Goal: Task Accomplishment & Management: Complete application form

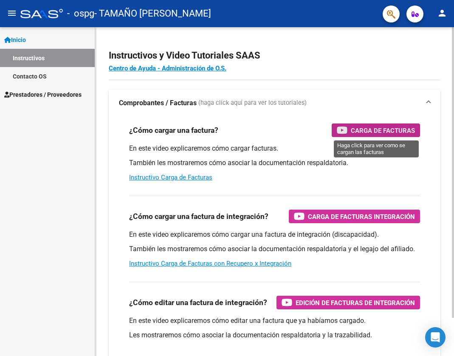
click at [399, 133] on span "Carga de Facturas" at bounding box center [383, 130] width 64 height 11
click at [49, 80] on link "Contacto OS" at bounding box center [47, 76] width 95 height 18
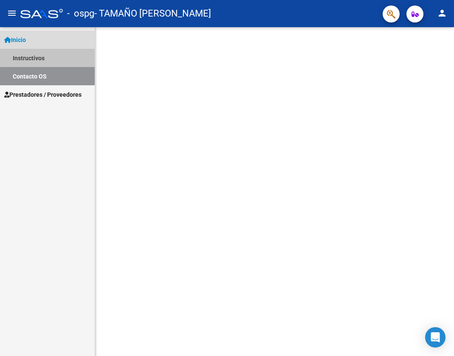
click at [63, 56] on link "Instructivos" at bounding box center [47, 58] width 95 height 18
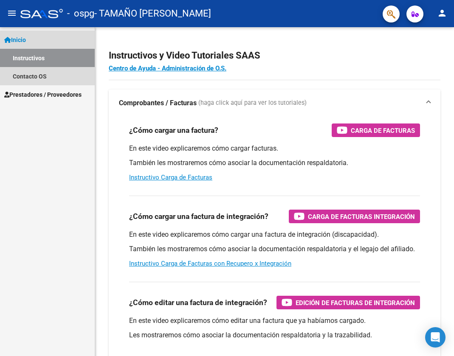
click at [56, 38] on link "Inicio" at bounding box center [47, 40] width 95 height 18
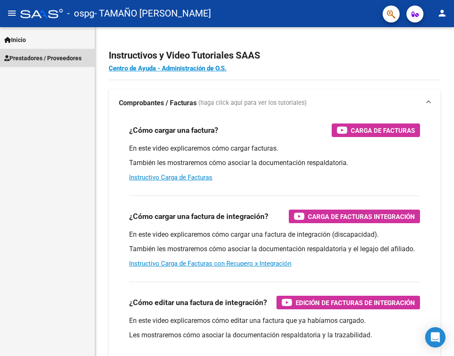
click at [52, 53] on link "Prestadores / Proveedores" at bounding box center [47, 58] width 95 height 18
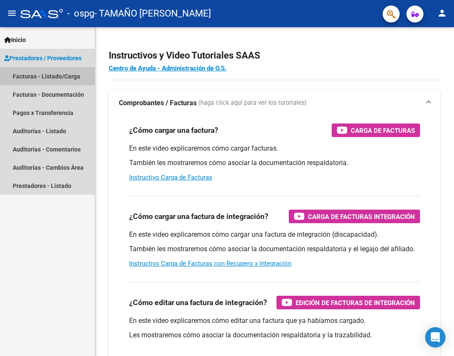
click at [53, 74] on link "Facturas - Listado/Carga" at bounding box center [47, 76] width 95 height 18
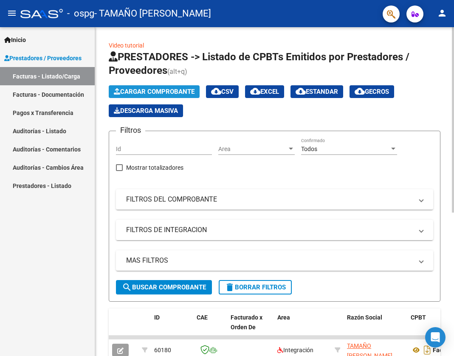
click at [147, 87] on button "Cargar Comprobante" at bounding box center [154, 91] width 91 height 13
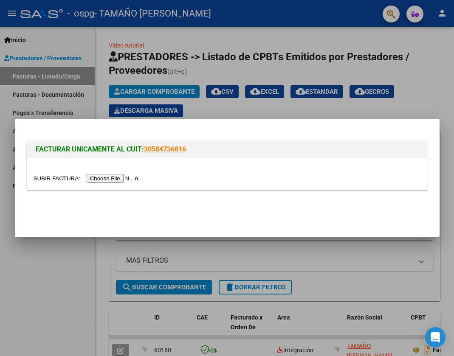
click at [124, 179] on input "file" at bounding box center [87, 178] width 107 height 9
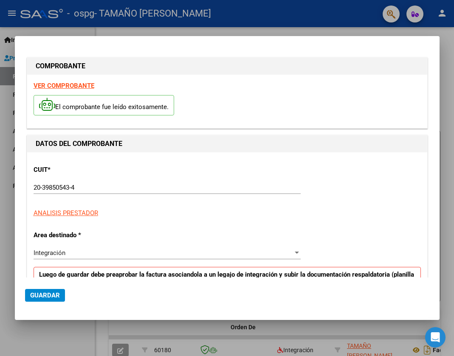
scroll to position [164, 0]
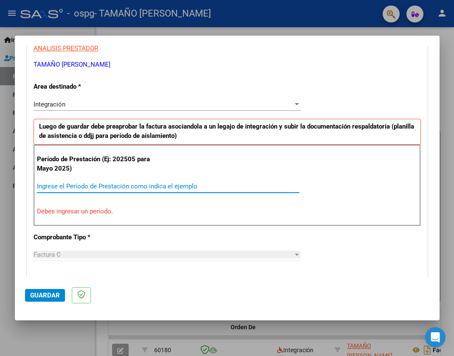
click at [125, 189] on input "Ingrese el Período de Prestación como indica el ejemplo" at bounding box center [168, 187] width 263 height 8
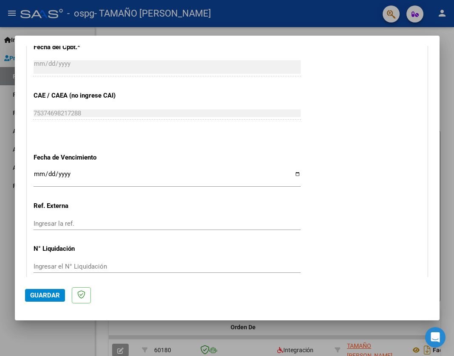
scroll to position [542, 0]
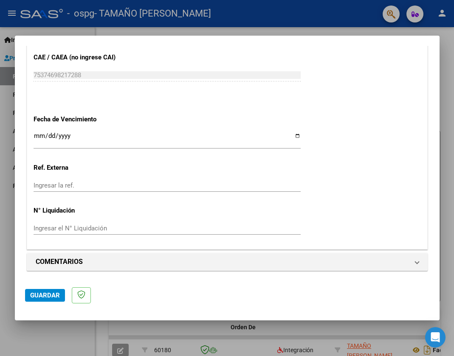
type input "202508"
click at [60, 137] on input "Ingresar la fecha" at bounding box center [167, 140] width 267 height 14
click at [52, 294] on span "Guardar" at bounding box center [45, 296] width 30 height 8
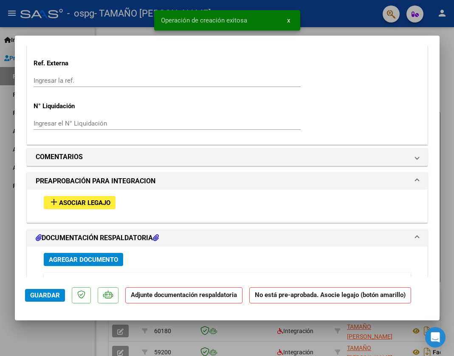
scroll to position [722, 0]
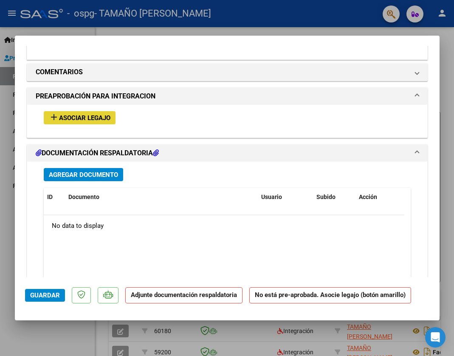
click at [96, 113] on button "add Asociar Legajo" at bounding box center [80, 117] width 72 height 13
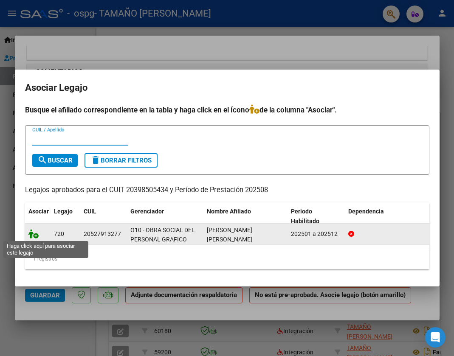
click at [34, 236] on icon at bounding box center [33, 233] width 10 height 9
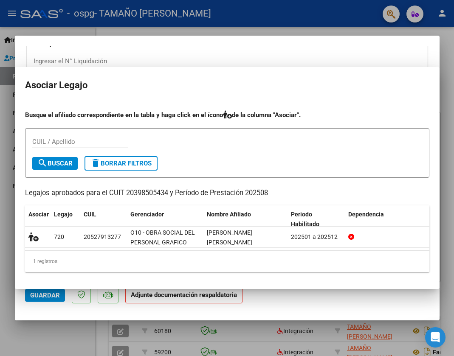
scroll to position [744, 0]
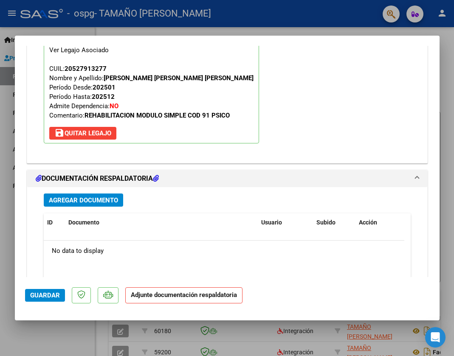
click at [133, 175] on h1 "DOCUMENTACIÓN RESPALDATORIA" at bounding box center [97, 179] width 123 height 10
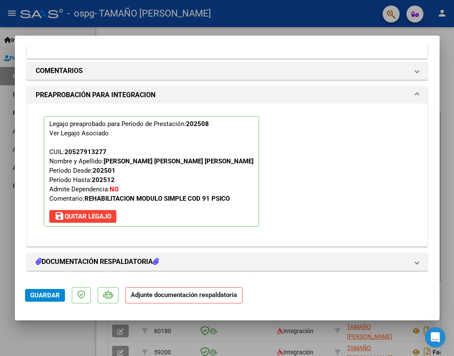
scroll to position [746, 0]
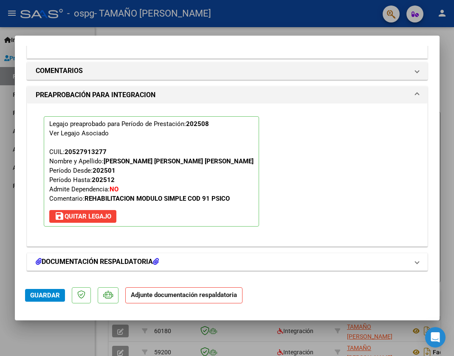
click at [155, 263] on h1 "DOCUMENTACIÓN RESPALDATORIA" at bounding box center [97, 262] width 123 height 10
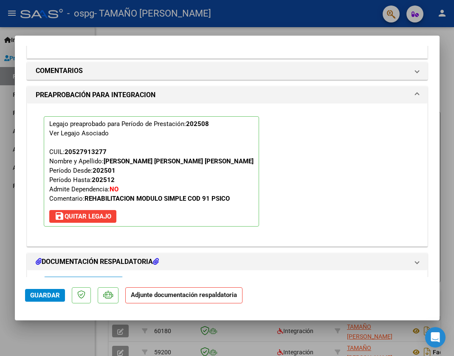
scroll to position [829, 0]
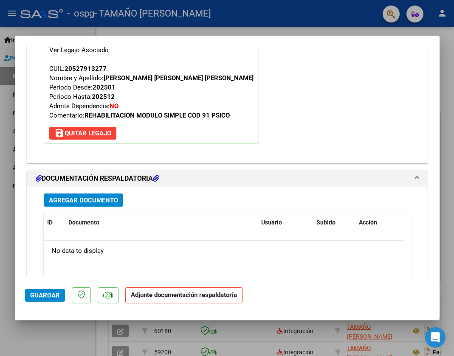
click at [108, 199] on span "Agregar Documento" at bounding box center [83, 201] width 69 height 8
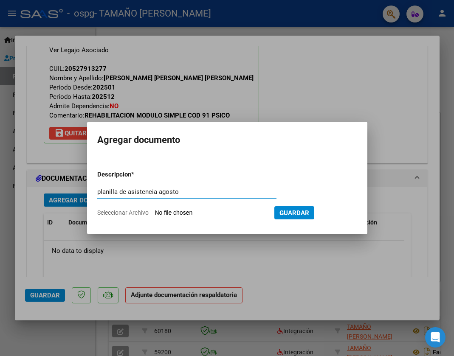
type input "planilla de asistencia agosto"
click at [204, 215] on input "Seleccionar Archivo" at bounding box center [211, 213] width 113 height 8
type input "C:\fakepath\ASISTENCIAS AGOSTO 25 - Iván Ybañez - Victor Tamaño.pdf"
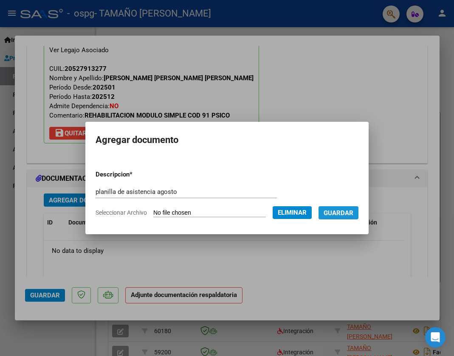
click at [350, 217] on span "Guardar" at bounding box center [339, 213] width 30 height 8
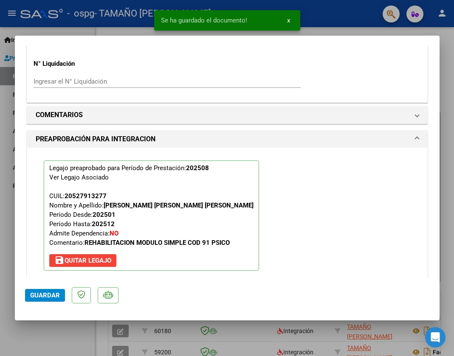
scroll to position [787, 0]
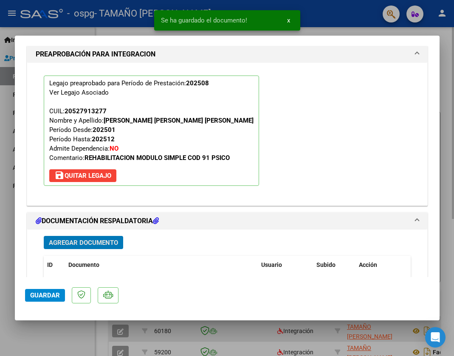
click at [366, 342] on div at bounding box center [227, 178] width 454 height 356
type input "$ 0,00"
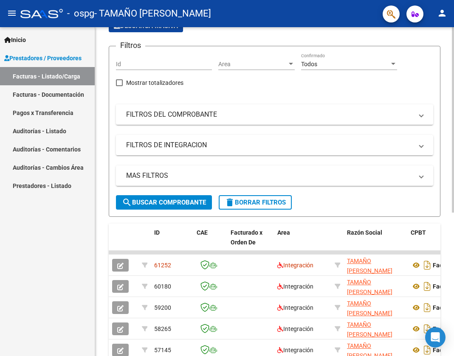
scroll to position [0, 0]
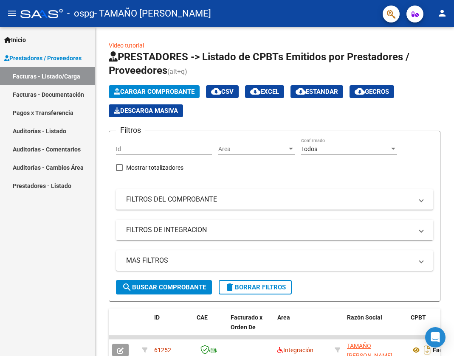
click at [439, 25] on mat-toolbar "menu - ospg - TAMAÑO VICTOR MANUEL person" at bounding box center [227, 13] width 454 height 27
click at [438, 20] on button "person" at bounding box center [442, 13] width 17 height 17
click at [424, 56] on button "exit_to_app Salir" at bounding box center [425, 56] width 52 height 20
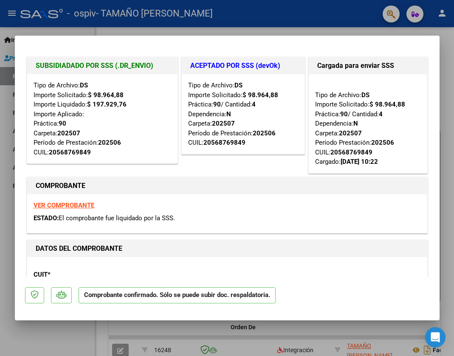
drag, startPoint x: 152, startPoint y: 130, endPoint x: 223, endPoint y: 118, distance: 72.1
click at [84, 203] on strong "VER COMPROBANTE" at bounding box center [64, 206] width 61 height 8
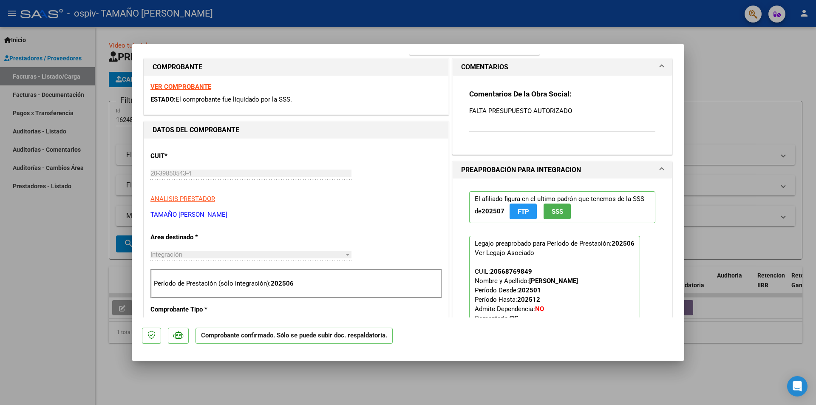
scroll to position [85, 0]
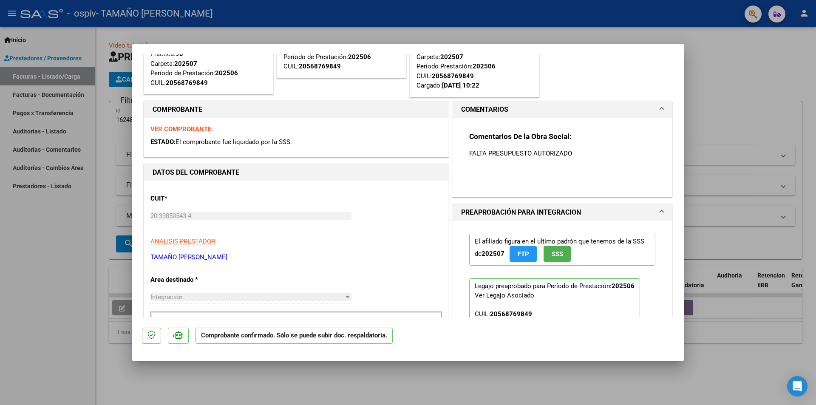
click at [454, 109] on span at bounding box center [661, 109] width 3 height 10
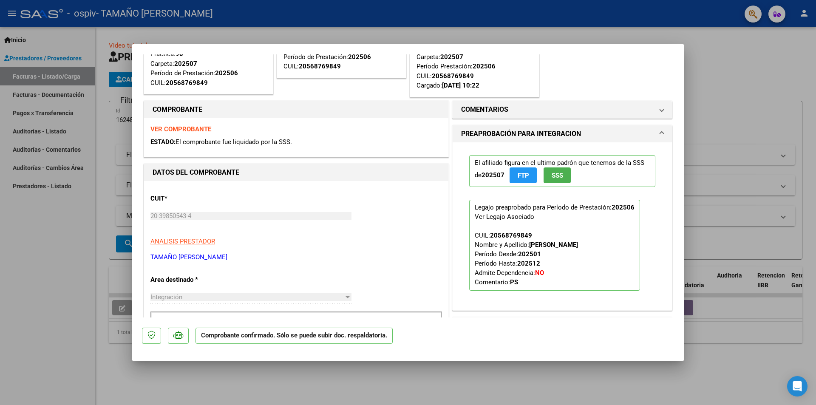
scroll to position [0, 0]
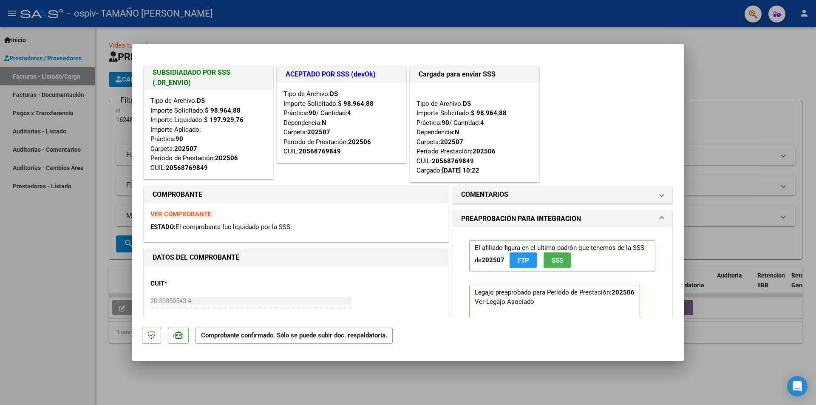
type input "$ 0,00"
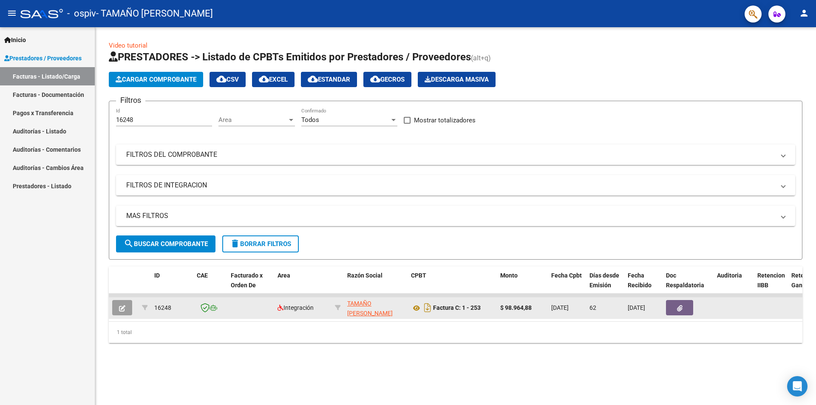
drag, startPoint x: 654, startPoint y: 313, endPoint x: 680, endPoint y: 306, distance: 27.2
click at [454, 312] on datatable-body-cell "[DATE]" at bounding box center [643, 307] width 38 height 21
click at [454, 306] on icon "button" at bounding box center [680, 308] width 6 height 6
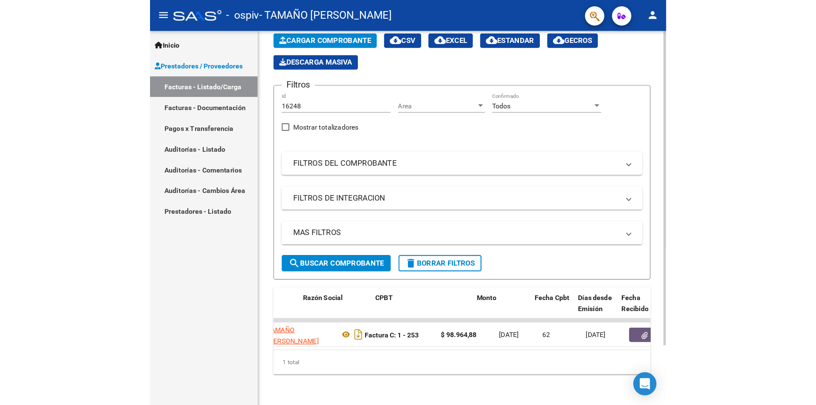
scroll to position [0, 198]
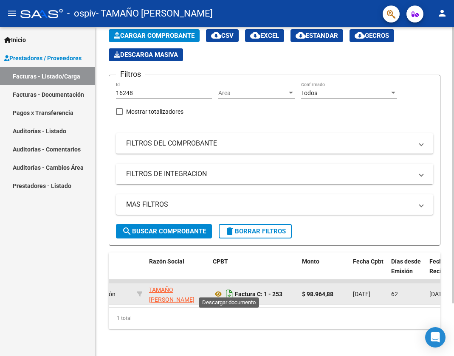
click at [229, 288] on icon "Descargar documento" at bounding box center [229, 295] width 11 height 14
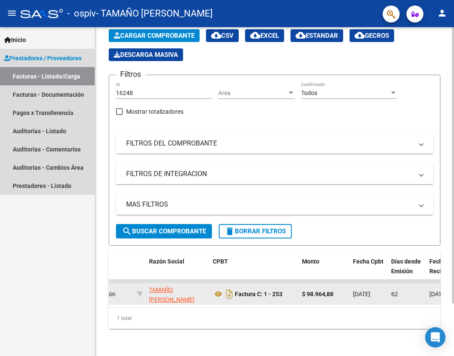
click at [68, 59] on span "Prestadores / Proveedores" at bounding box center [42, 58] width 77 height 9
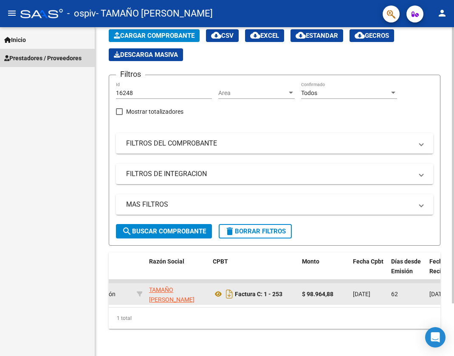
click at [68, 59] on span "Prestadores / Proveedores" at bounding box center [42, 58] width 77 height 9
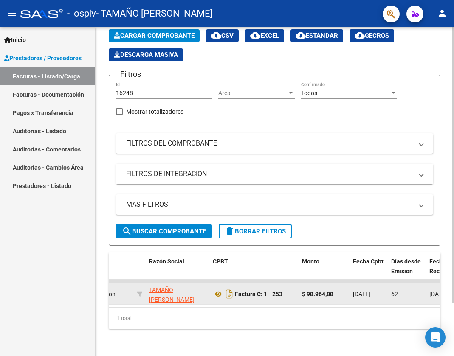
click at [47, 39] on link "Inicio" at bounding box center [47, 40] width 95 height 18
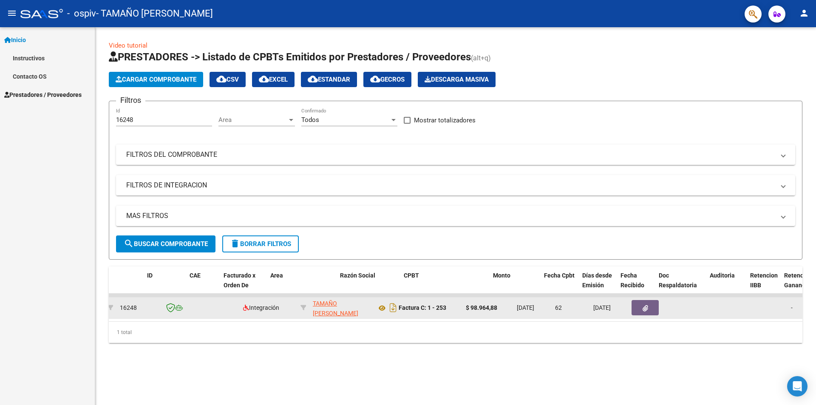
scroll to position [0, 0]
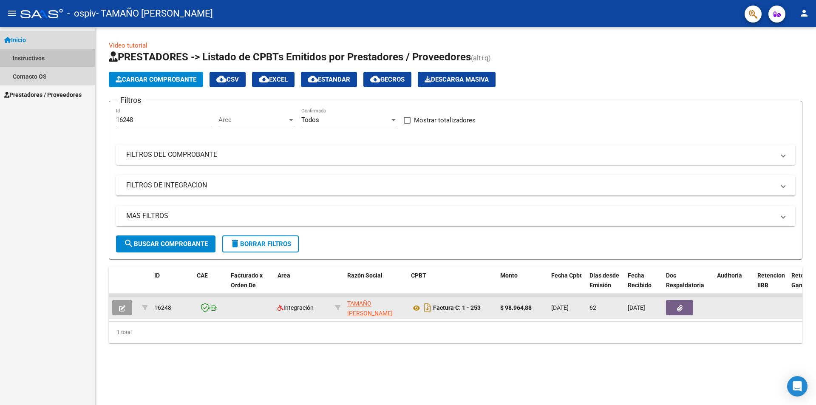
click at [42, 56] on link "Instructivos" at bounding box center [47, 58] width 95 height 18
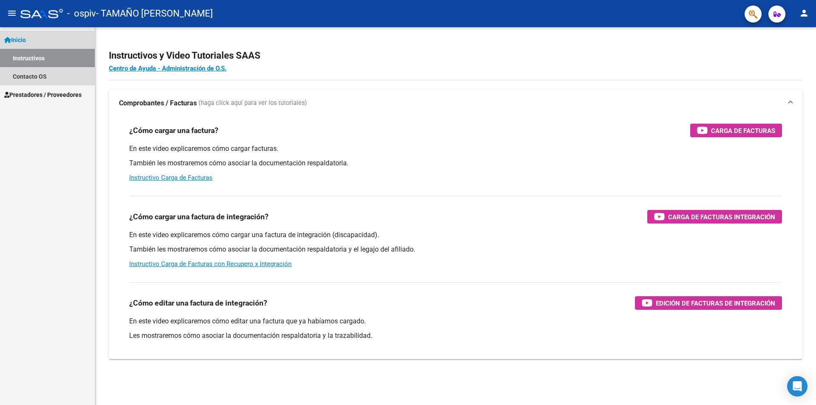
click at [47, 38] on link "Inicio" at bounding box center [47, 40] width 95 height 18
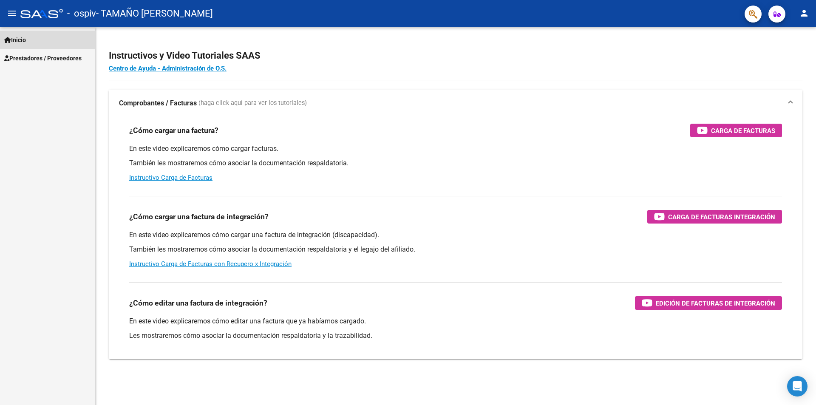
click at [51, 40] on link "Inicio" at bounding box center [47, 40] width 95 height 18
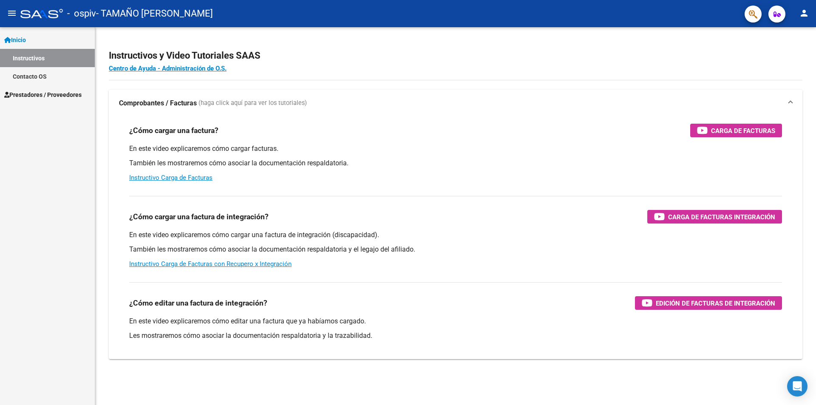
click at [46, 59] on link "Instructivos" at bounding box center [47, 58] width 95 height 18
click at [51, 92] on span "Prestadores / Proveedores" at bounding box center [42, 94] width 77 height 9
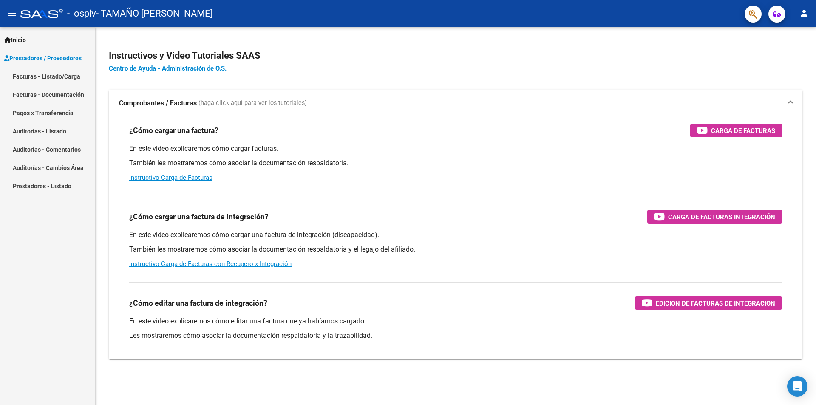
click at [65, 55] on span "Prestadores / Proveedores" at bounding box center [42, 58] width 77 height 9
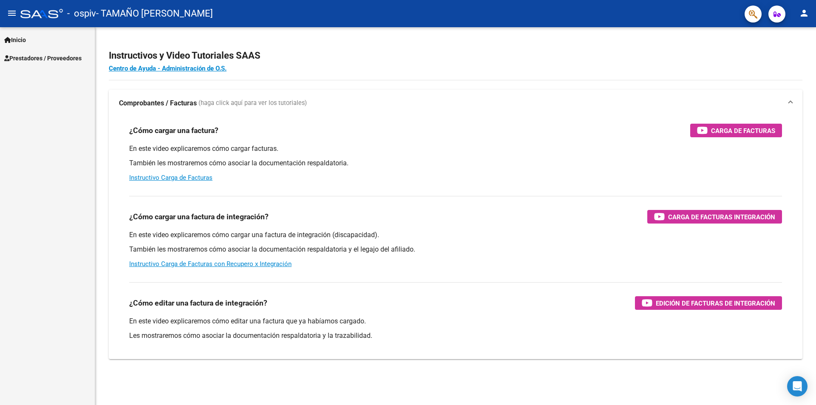
click at [67, 54] on span "Prestadores / Proveedores" at bounding box center [42, 58] width 77 height 9
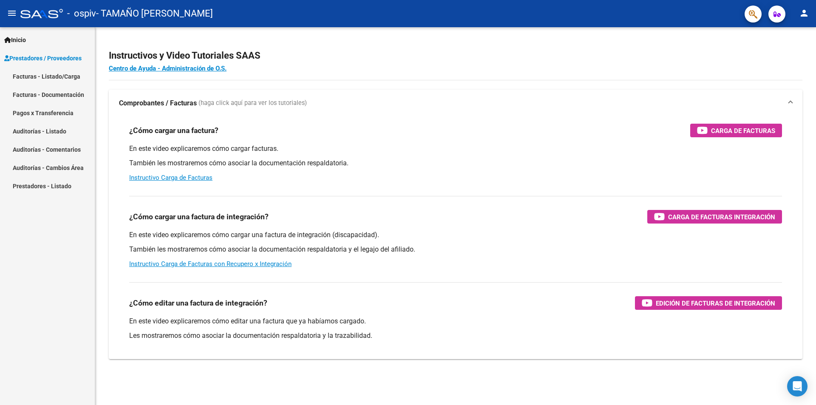
click at [65, 82] on link "Facturas - Listado/Carga" at bounding box center [47, 76] width 95 height 18
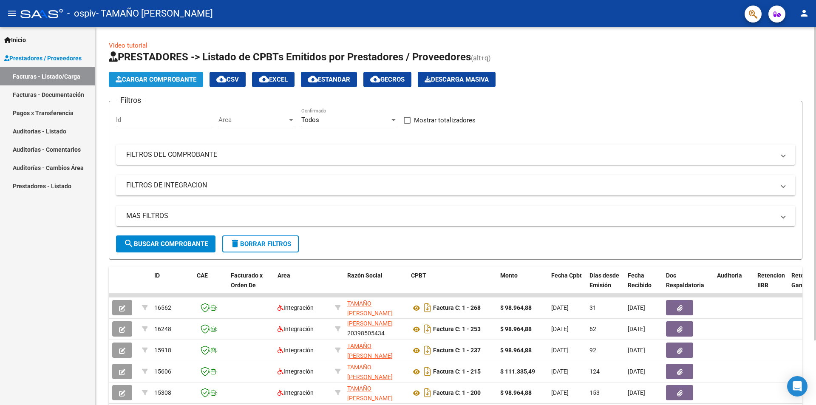
click at [157, 80] on span "Cargar Comprobante" at bounding box center [156, 80] width 81 height 8
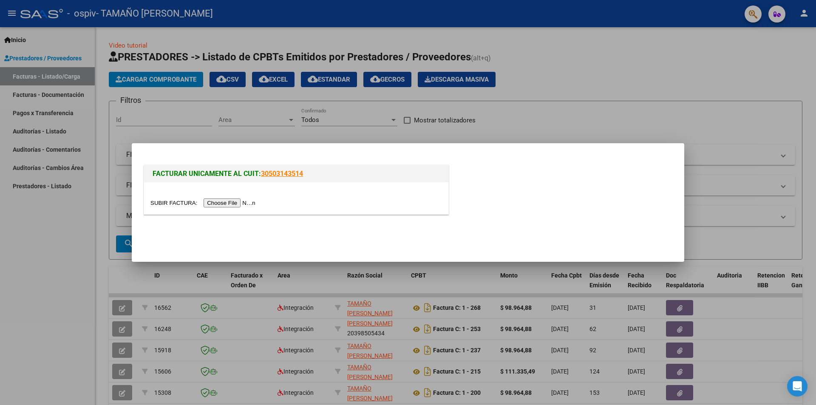
click at [243, 202] on input "file" at bounding box center [203, 202] width 107 height 9
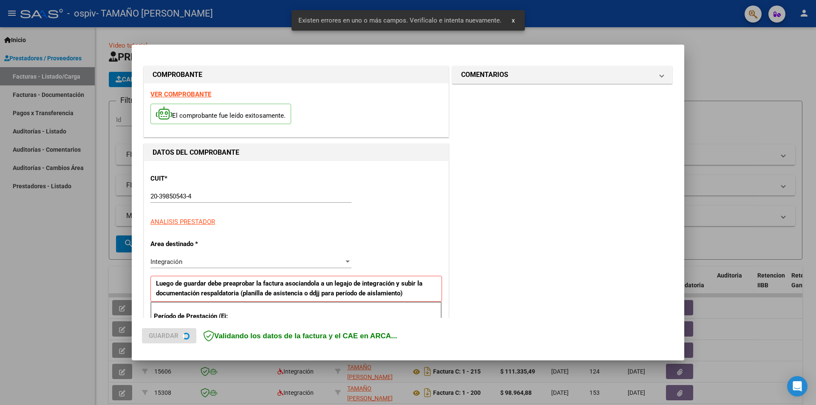
scroll to position [148, 0]
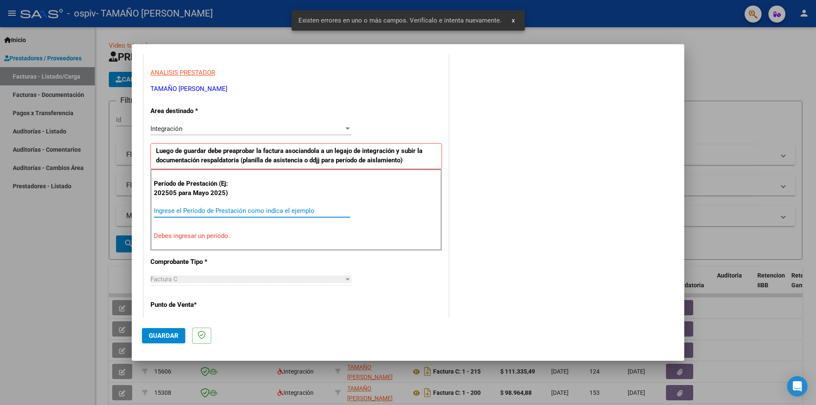
click at [236, 208] on input "Ingrese el Período de Prestación como indica el ejemplo" at bounding box center [252, 211] width 196 height 8
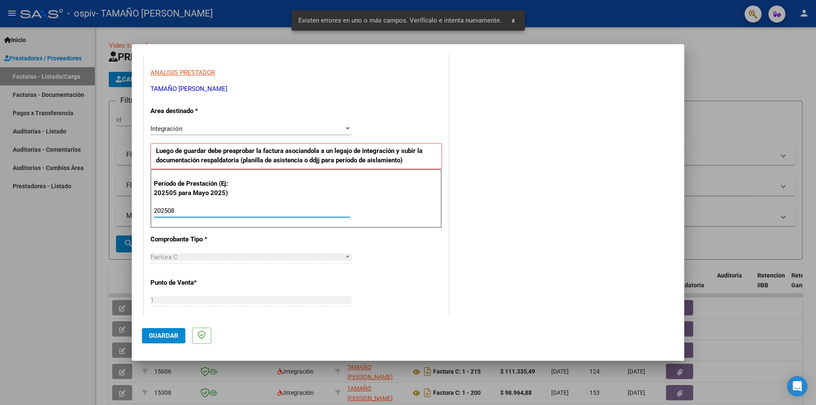
type input "202508"
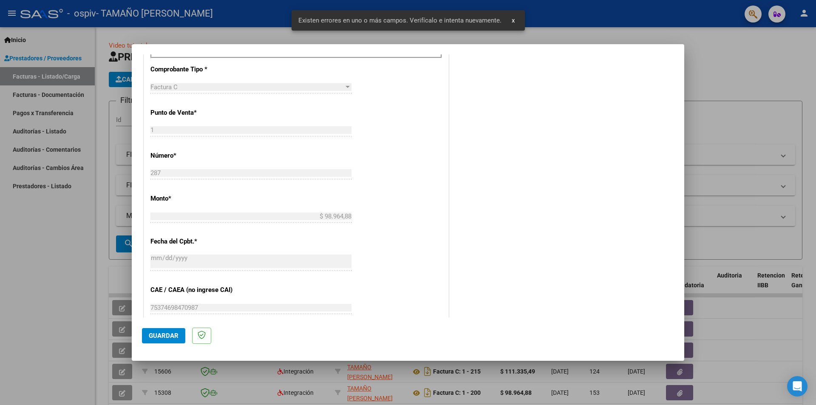
scroll to position [446, 0]
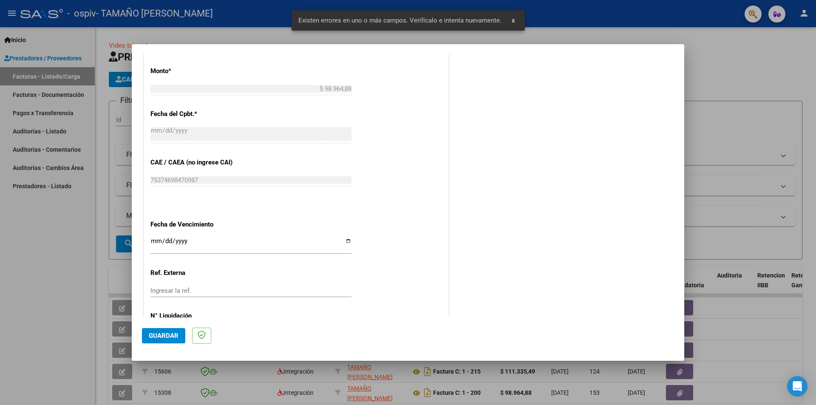
drag, startPoint x: 167, startPoint y: 326, endPoint x: 170, endPoint y: 333, distance: 8.2
click at [168, 327] on mat-dialog-actions "Guardar" at bounding box center [408, 334] width 532 height 34
click at [171, 335] on span "Guardar" at bounding box center [164, 336] width 30 height 8
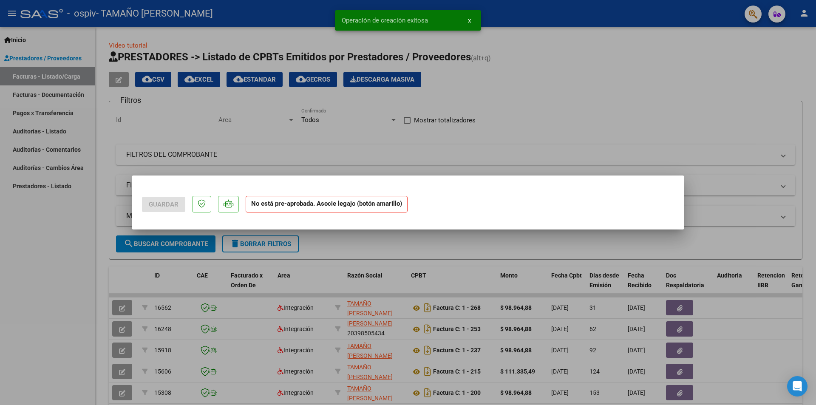
scroll to position [0, 0]
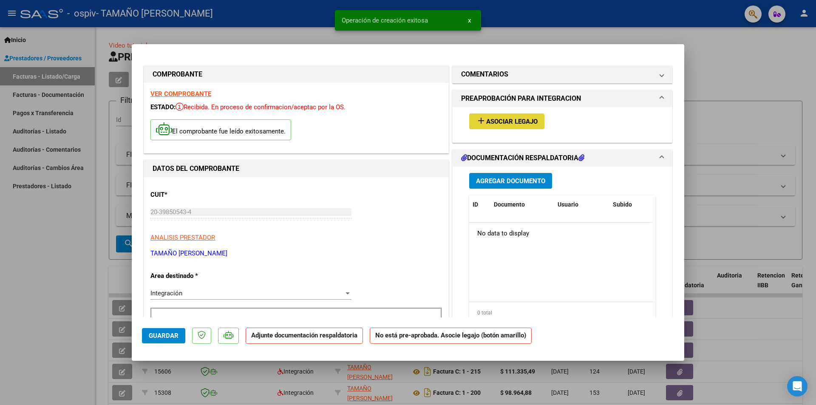
click at [454, 126] on button "add Asociar Legajo" at bounding box center [506, 121] width 75 height 16
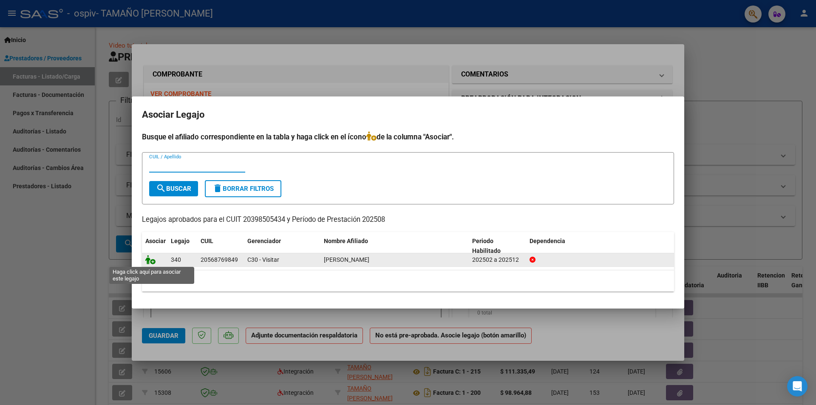
click at [152, 263] on icon at bounding box center [150, 259] width 10 height 9
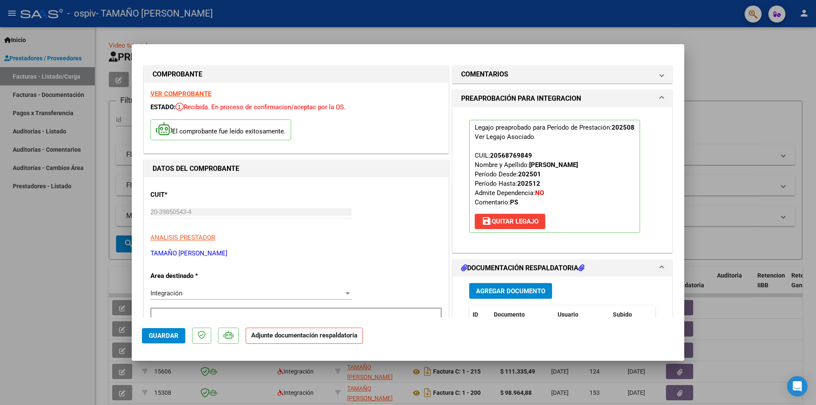
scroll to position [85, 0]
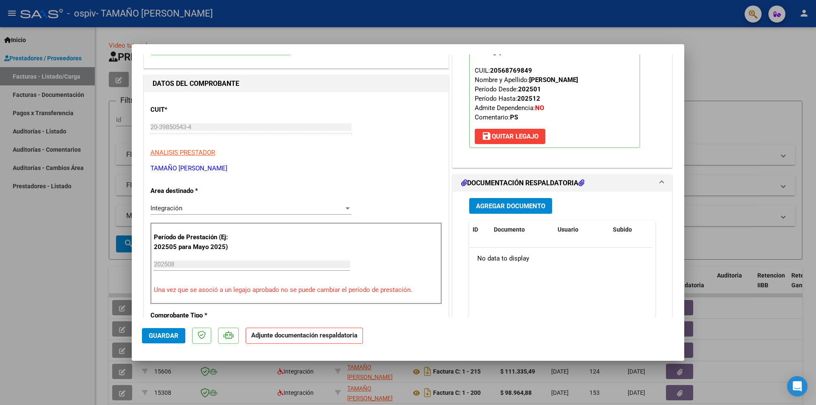
click at [454, 206] on span "Agregar Documento" at bounding box center [510, 206] width 69 height 8
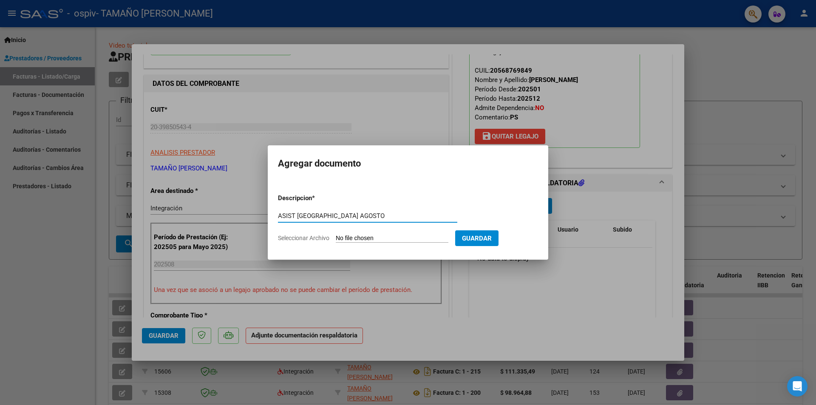
type input "ASIST [GEOGRAPHIC_DATA] AGOSTO"
drag, startPoint x: 499, startPoint y: 238, endPoint x: 384, endPoint y: 239, distance: 115.1
click at [383, 237] on form "Descripcion * ASIST [PERSON_NAME] AGOSTO Escriba aquí una descripcion Seleccion…" at bounding box center [408, 218] width 260 height 62
click at [384, 239] on input "Seleccionar Archivo" at bounding box center [392, 238] width 113 height 8
type input "C:\fakepath\ASIST [PERSON_NAME] AGOSTO.pdf"
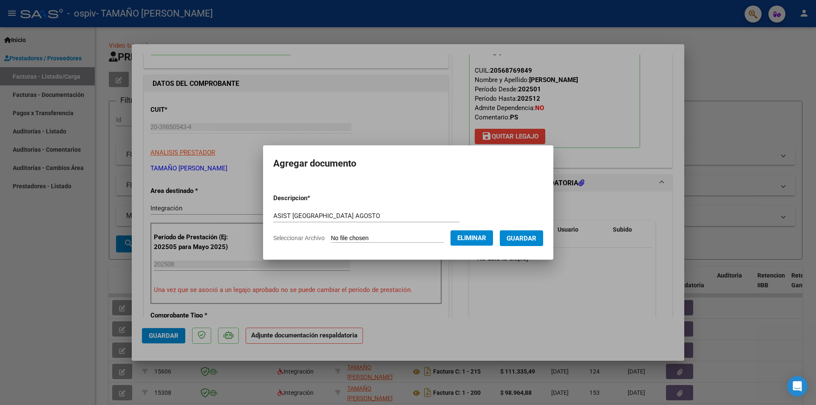
click at [454, 239] on span "Guardar" at bounding box center [521, 238] width 30 height 8
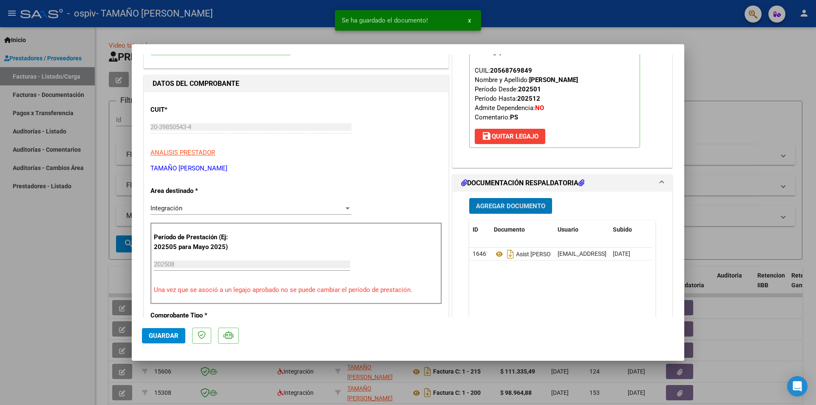
click at [454, 206] on span "Agregar Documento" at bounding box center [510, 206] width 69 height 8
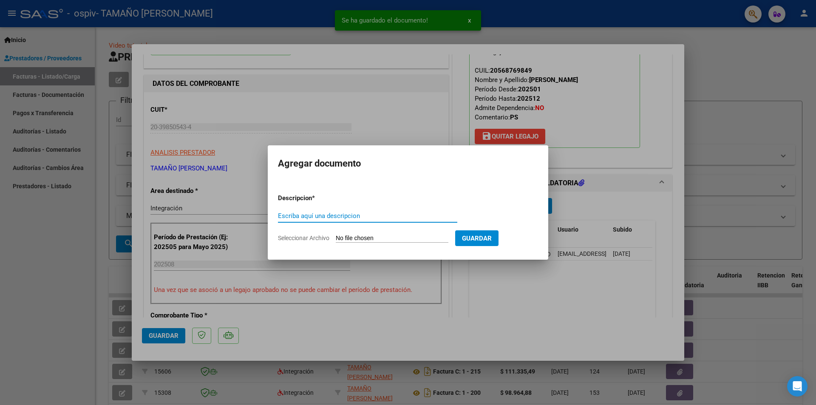
click at [374, 217] on input "Escriba aquí una descripcion" at bounding box center [367, 216] width 179 height 8
type input "PRESUPUESTO ARPOBADO"
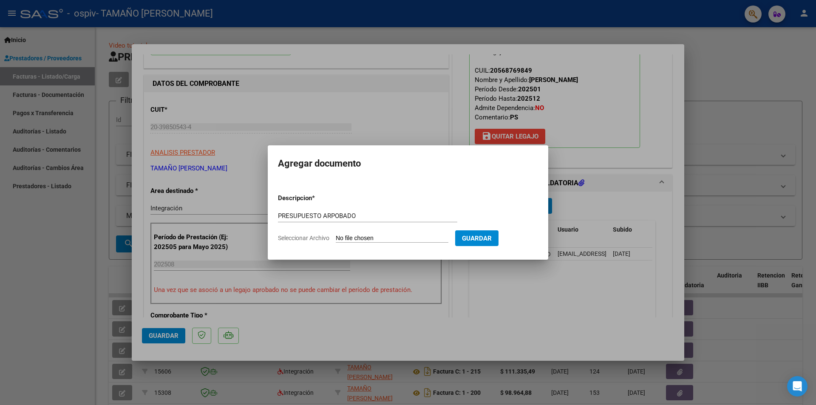
click at [377, 240] on input "Seleccionar Archivo" at bounding box center [392, 238] width 113 height 8
type input "C:\fakepath\[PERSON_NAME] PRESUPUESTO 2025.pdf"
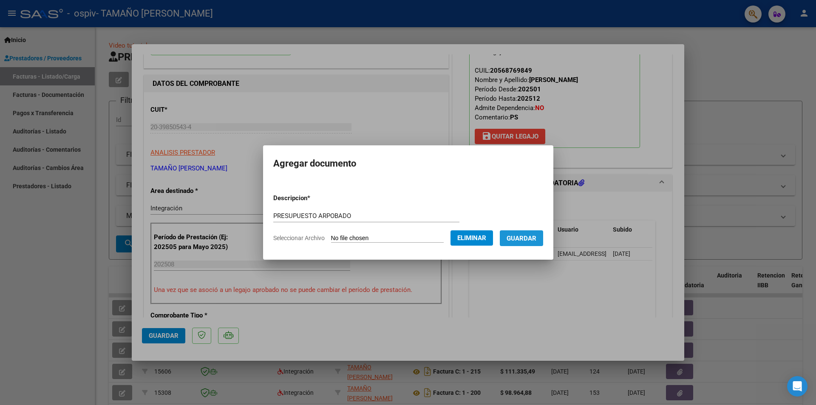
click at [454, 236] on span "Guardar" at bounding box center [521, 238] width 30 height 8
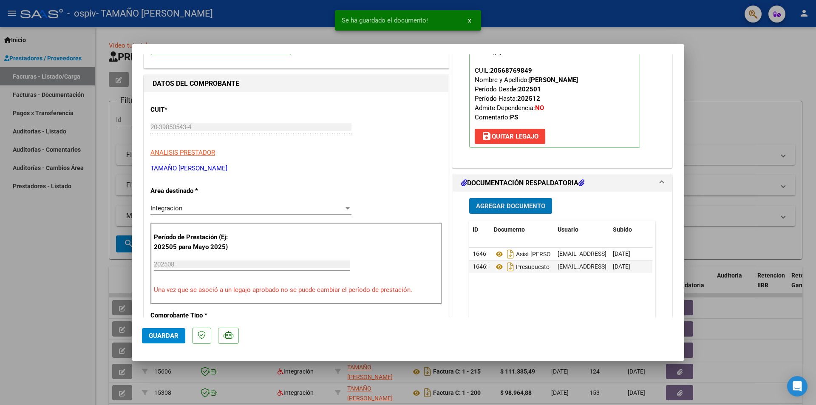
click at [161, 334] on span "Guardar" at bounding box center [164, 336] width 30 height 8
drag, startPoint x: 710, startPoint y: 158, endPoint x: 707, endPoint y: 153, distance: 5.8
click at [454, 155] on div at bounding box center [408, 202] width 816 height 405
type input "$ 0,00"
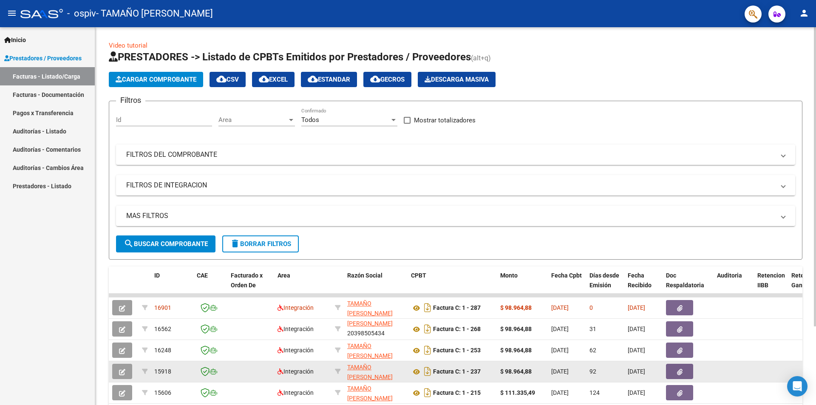
scroll to position [42, 0]
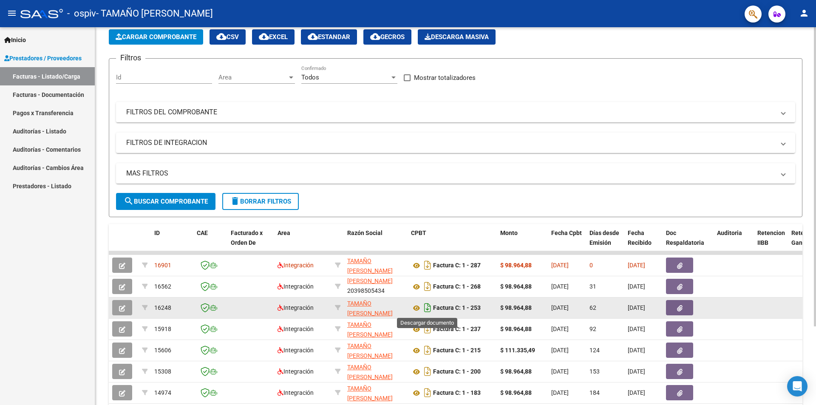
click at [430, 308] on icon "Descargar documento" at bounding box center [427, 308] width 11 height 14
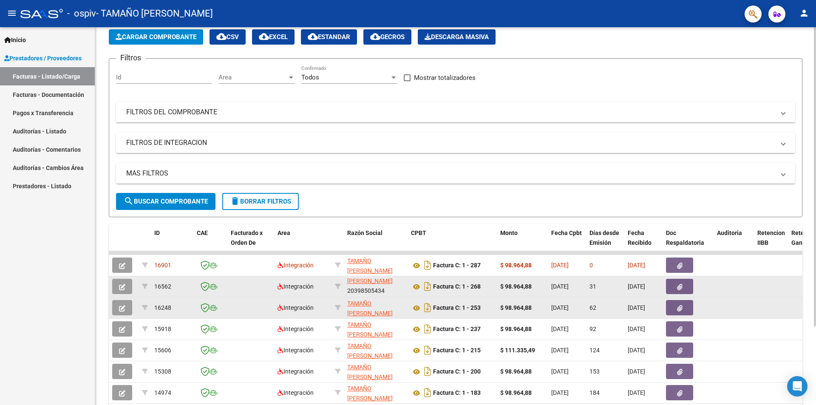
scroll to position [85, 0]
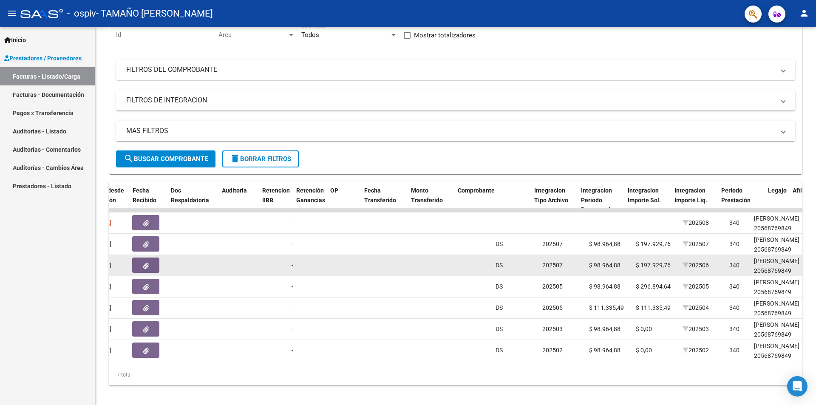
drag, startPoint x: 533, startPoint y: 260, endPoint x: 577, endPoint y: 263, distance: 43.9
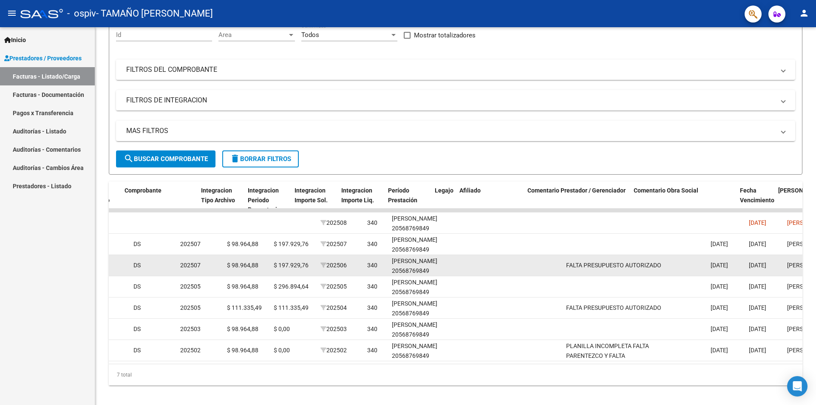
drag, startPoint x: 578, startPoint y: 263, endPoint x: 622, endPoint y: 263, distance: 44.2
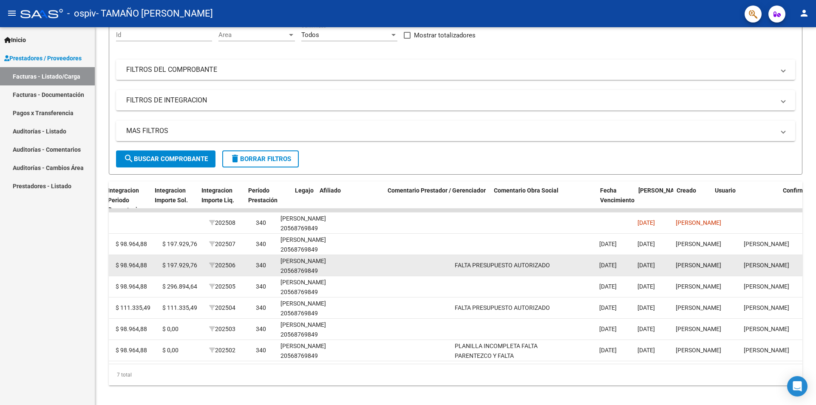
drag, startPoint x: 584, startPoint y: 265, endPoint x: 612, endPoint y: 265, distance: 28.5
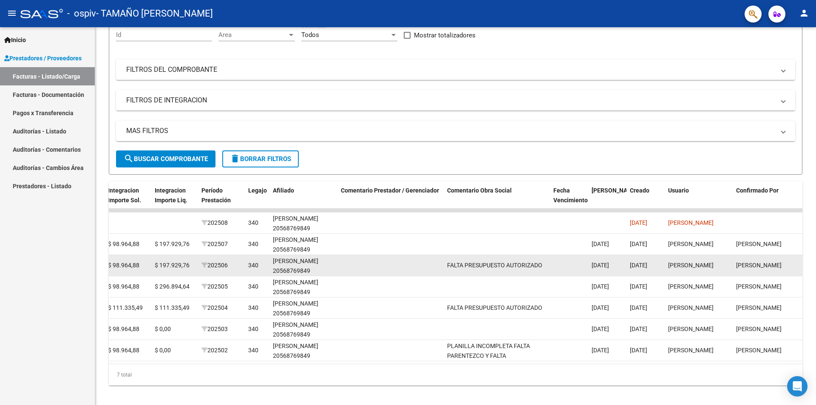
scroll to position [0, 0]
drag, startPoint x: 593, startPoint y: 265, endPoint x: 632, endPoint y: 264, distance: 38.7
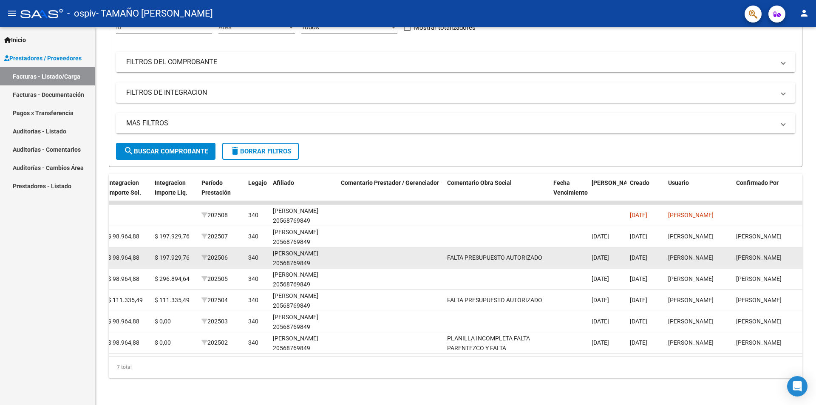
scroll to position [0, 0]
drag, startPoint x: 588, startPoint y: 246, endPoint x: 328, endPoint y: 242, distance: 259.6
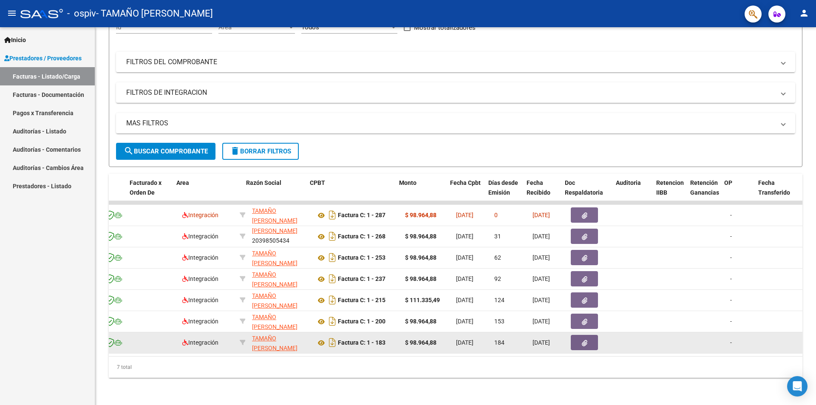
scroll to position [0, 92]
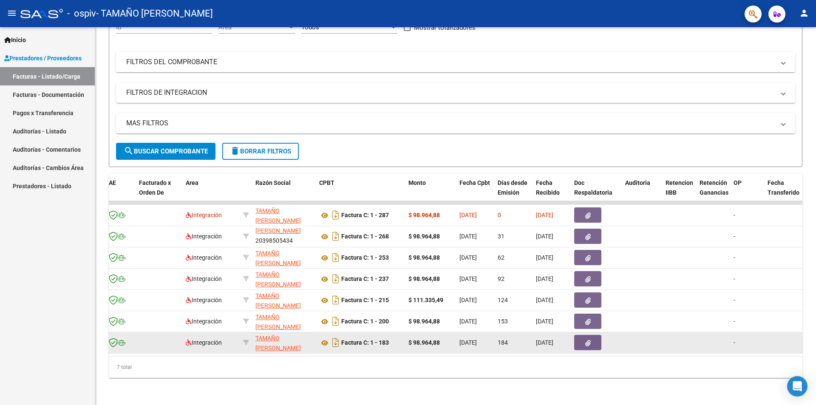
drag, startPoint x: 201, startPoint y: 342, endPoint x: 181, endPoint y: 343, distance: 20.4
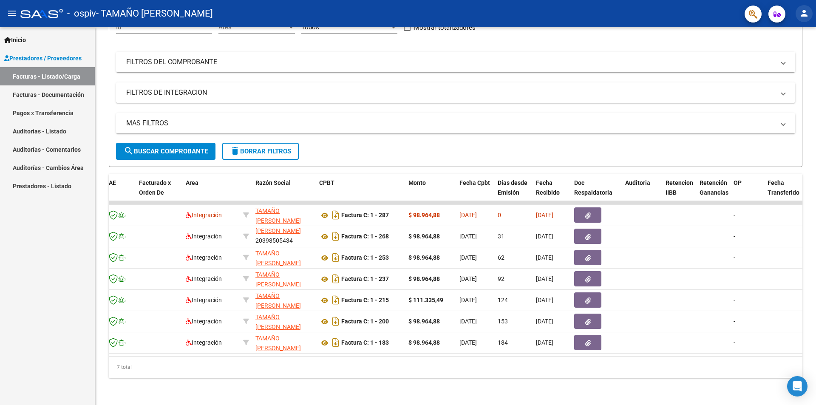
click at [454, 11] on button "person" at bounding box center [803, 13] width 17 height 17
drag, startPoint x: 773, startPoint y: 58, endPoint x: 514, endPoint y: 161, distance: 278.4
click at [454, 161] on div "person Mi Perfil exit_to_app Salir" at bounding box center [408, 202] width 816 height 405
click at [336, 272] on div at bounding box center [408, 202] width 816 height 405
click at [336, 272] on icon "Descargar documento" at bounding box center [335, 279] width 11 height 14
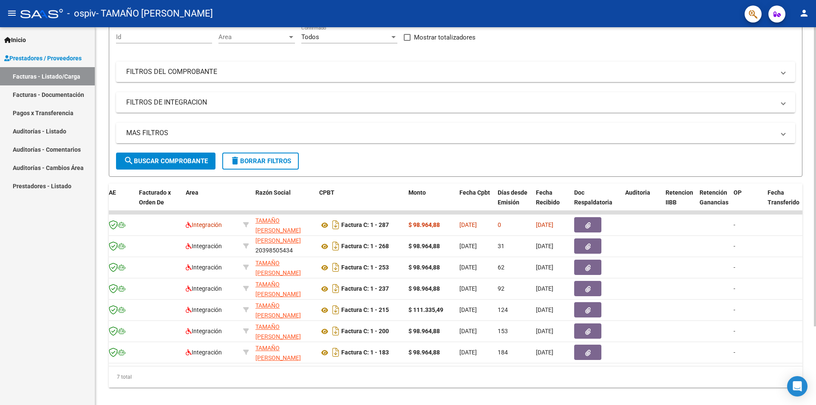
drag, startPoint x: 209, startPoint y: 177, endPoint x: 268, endPoint y: 152, distance: 63.7
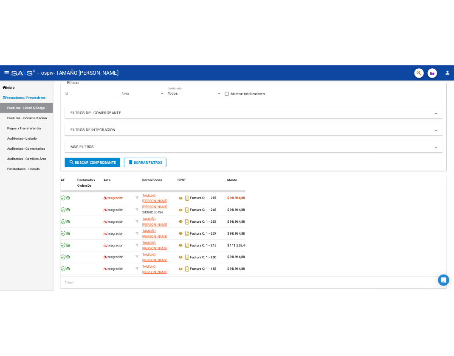
scroll to position [99, 0]
